Goal: Information Seeking & Learning: Learn about a topic

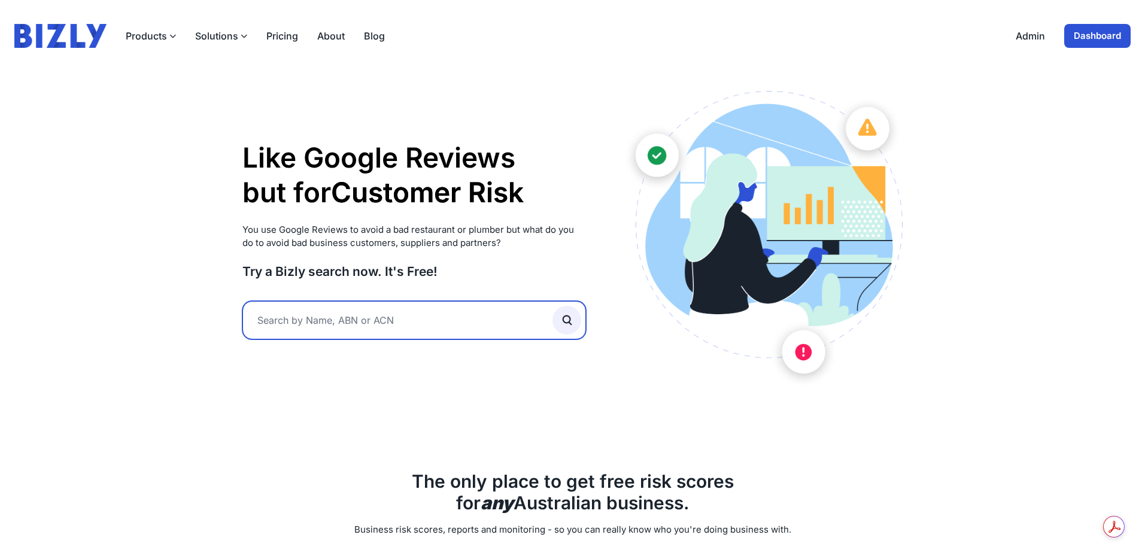
click at [360, 319] on input "text" at bounding box center [414, 320] width 344 height 38
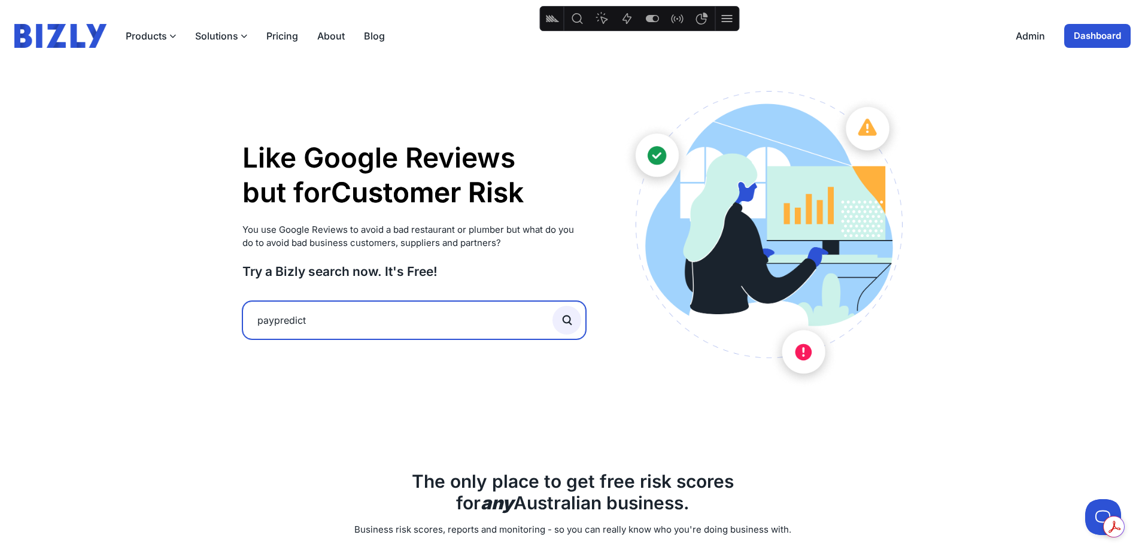
type input "paypredict"
click at [553, 306] on button "submit" at bounding box center [567, 320] width 29 height 29
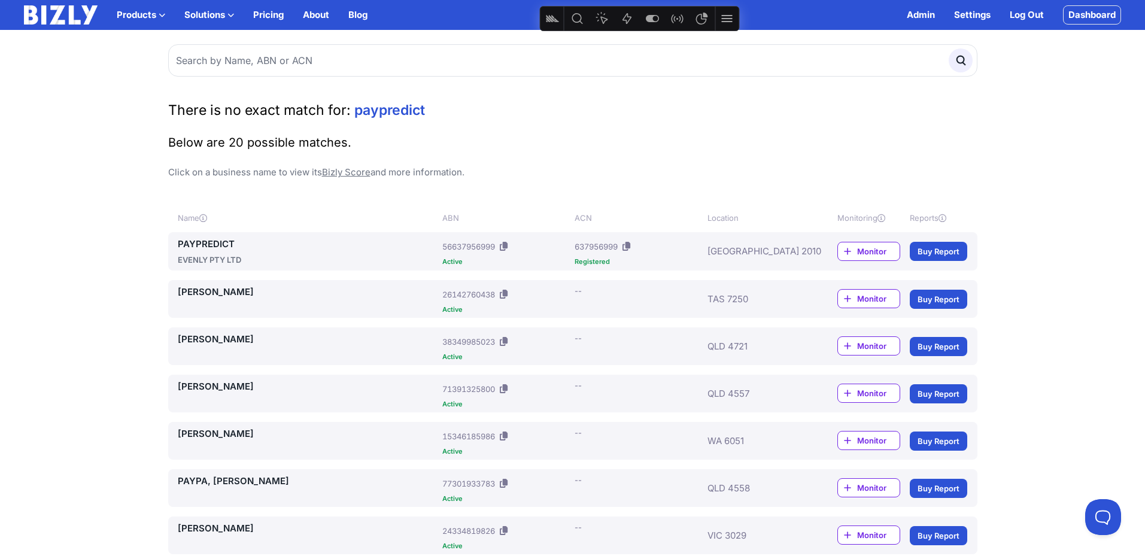
click at [228, 247] on link "PAYPREDICT" at bounding box center [308, 244] width 260 height 14
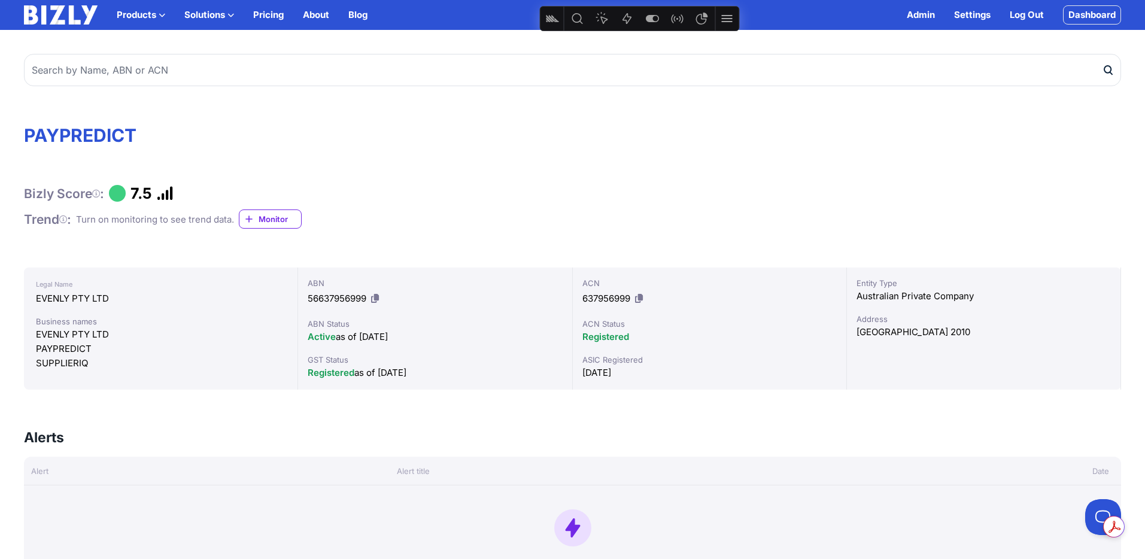
click at [378, 299] on icon at bounding box center [375, 298] width 8 height 9
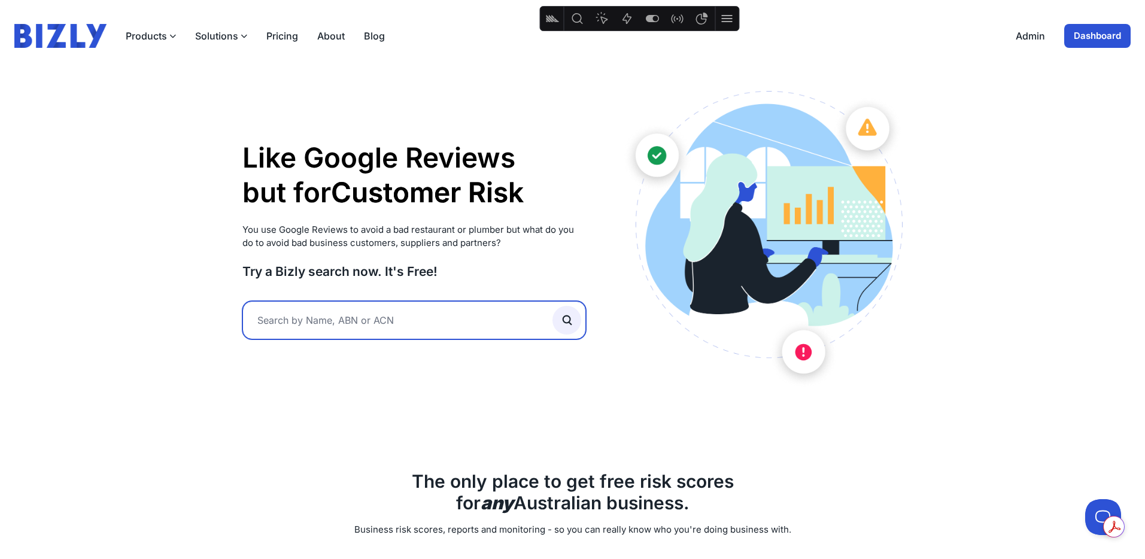
click at [349, 326] on input "text" at bounding box center [414, 320] width 344 height 38
type input "d"
type input "ddorazio"
click at [553, 306] on button "submit" at bounding box center [567, 320] width 29 height 29
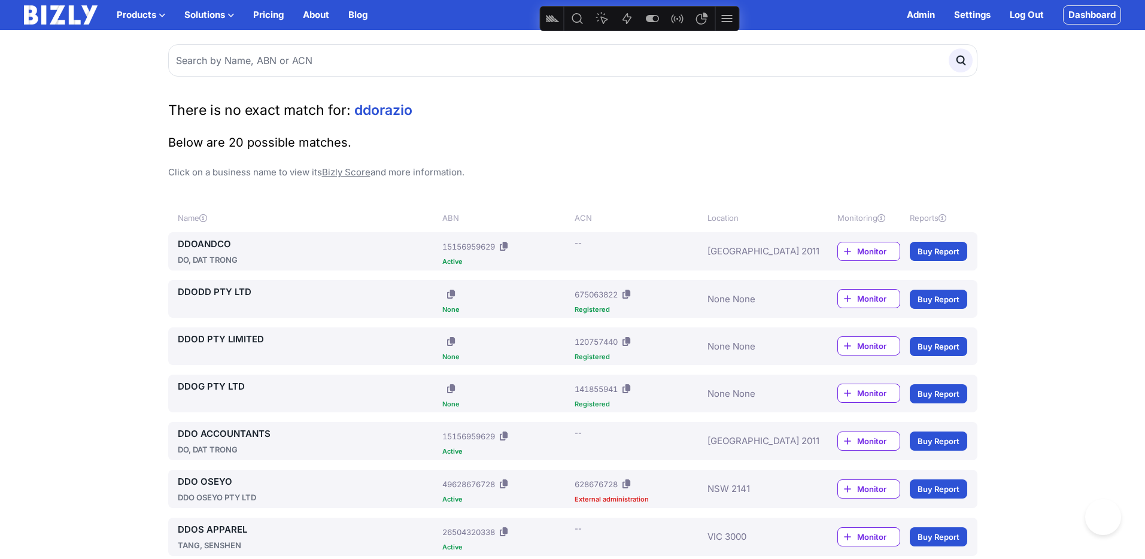
click at [220, 241] on link "DDOANDCO" at bounding box center [308, 244] width 260 height 14
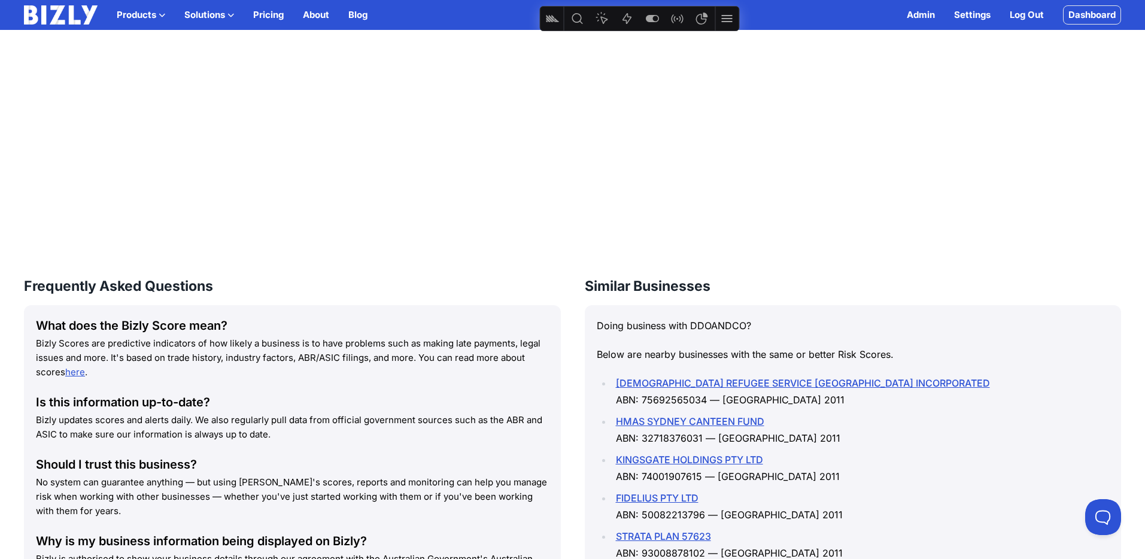
scroll to position [1656, 0]
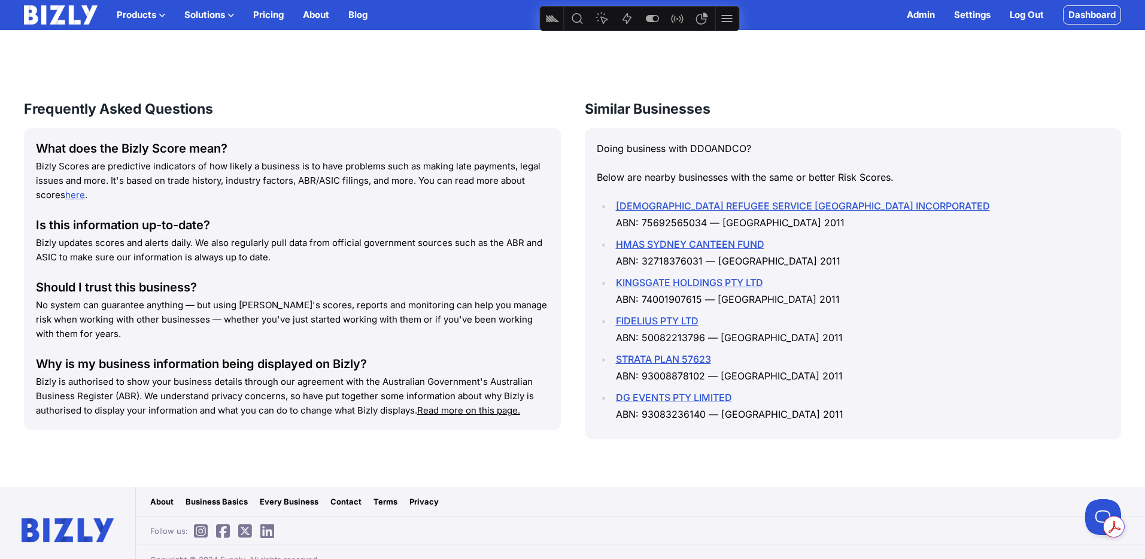
click at [462, 405] on u "Read more on this page." at bounding box center [468, 410] width 103 height 11
